Goal: Task Accomplishment & Management: Manage account settings

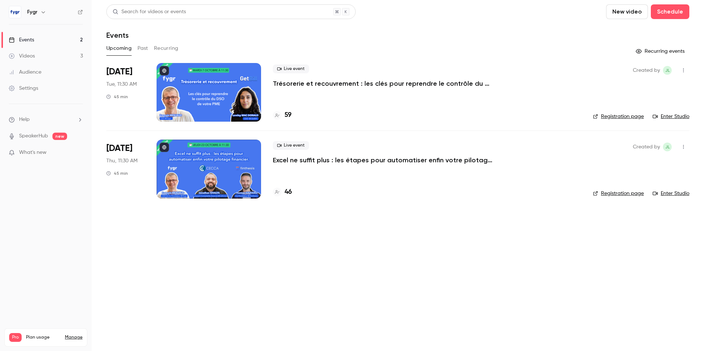
click at [346, 161] on p "Excel ne suffit plus : les étapes pour automatiser enfin votre pilotage financi…" at bounding box center [383, 160] width 220 height 9
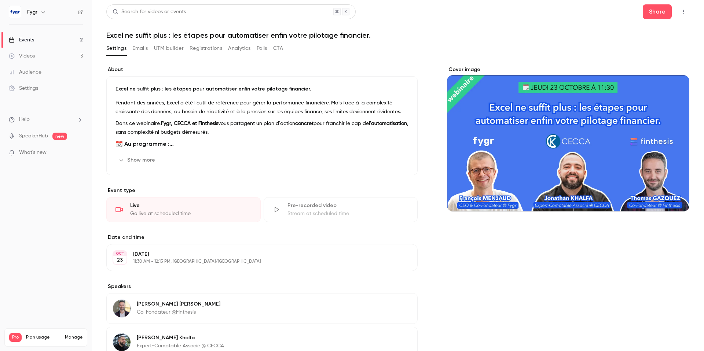
click at [201, 48] on button "Registrations" at bounding box center [206, 49] width 33 height 12
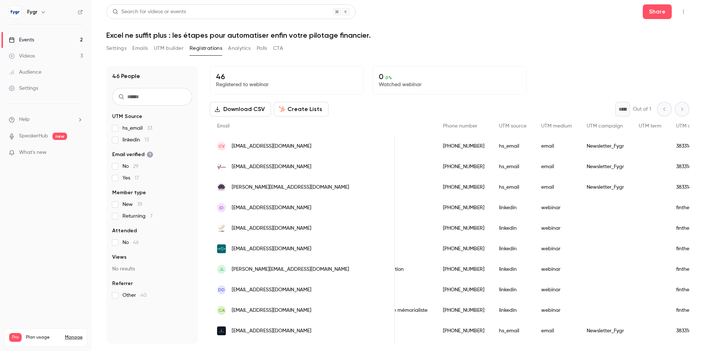
click at [114, 51] on button "Settings" at bounding box center [116, 49] width 20 height 12
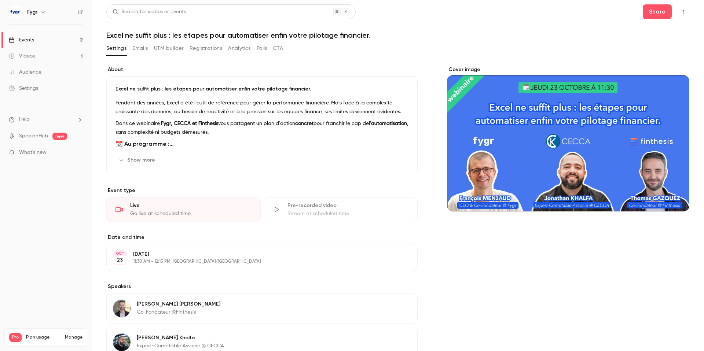
click at [29, 89] on div "Settings" at bounding box center [23, 88] width 29 height 7
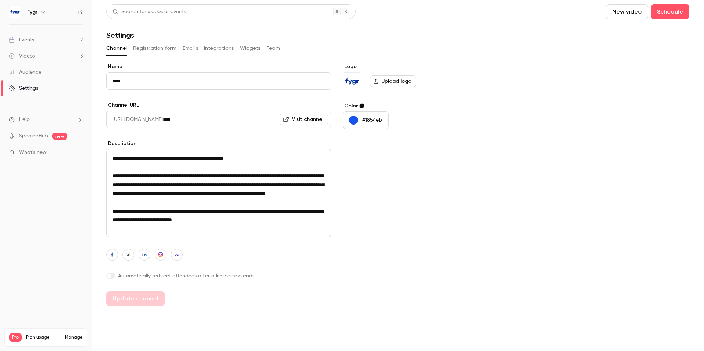
click at [272, 47] on button "Team" at bounding box center [274, 49] width 14 height 12
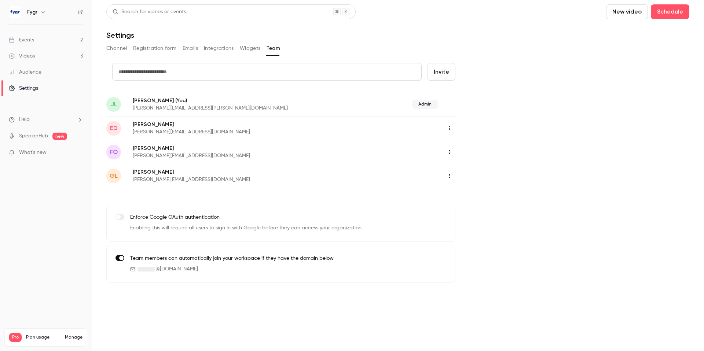
click at [194, 71] on input "text" at bounding box center [266, 72] width 309 height 18
type input "**********"
click at [441, 74] on button "Invite" at bounding box center [442, 72] width 28 height 18
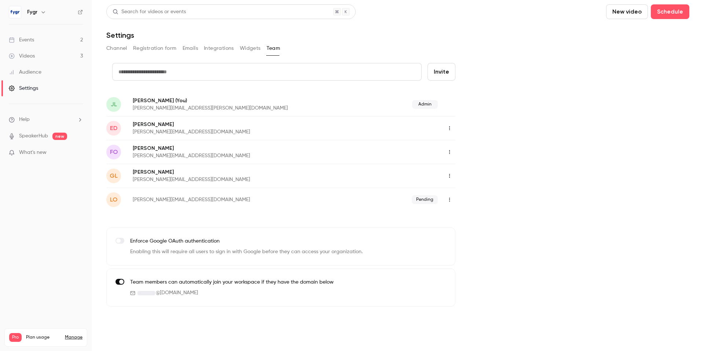
click at [36, 153] on span "What's new" at bounding box center [32, 153] width 27 height 8
click at [225, 20] on div at bounding box center [352, 175] width 704 height 351
click at [41, 38] on link "Events 2" at bounding box center [46, 40] width 92 height 16
